Goal: Communication & Community: Connect with others

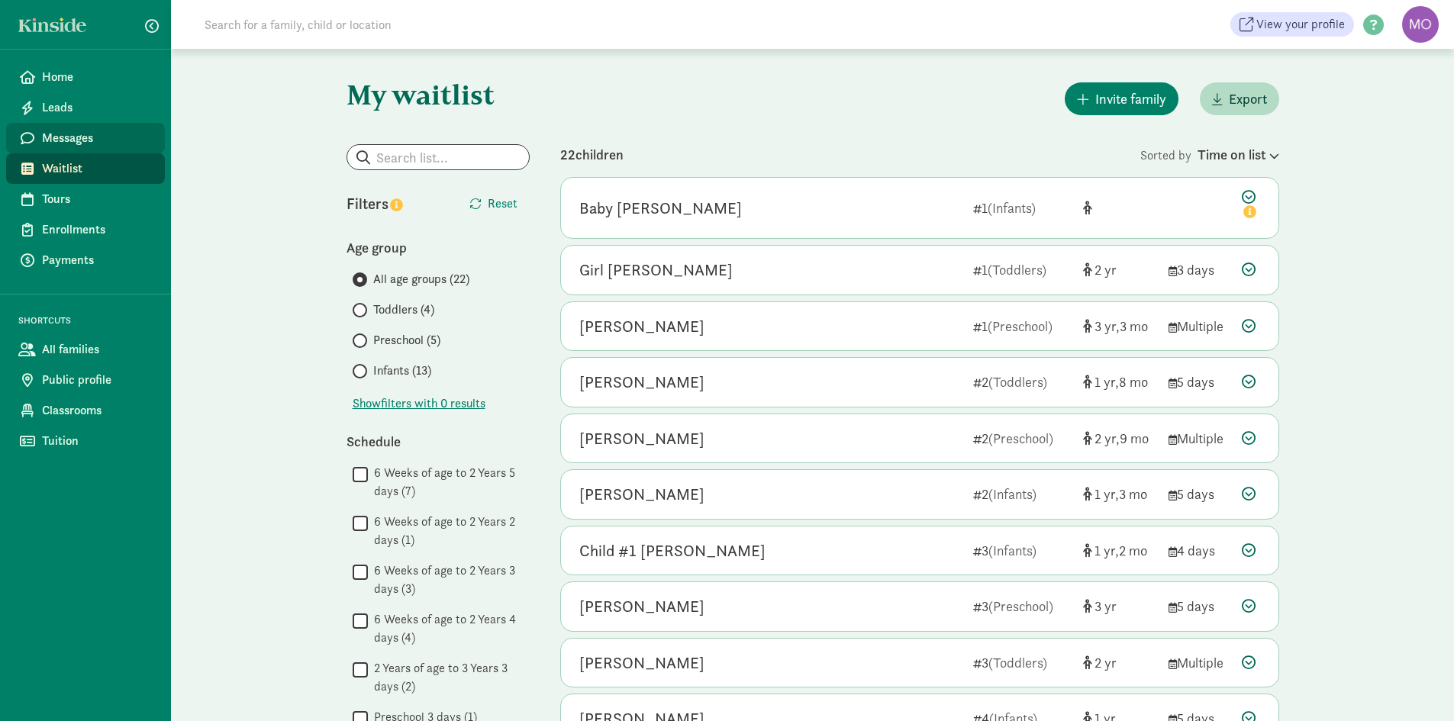
click at [56, 131] on span "Messages" at bounding box center [97, 138] width 111 height 18
